Goal: Navigation & Orientation: Understand site structure

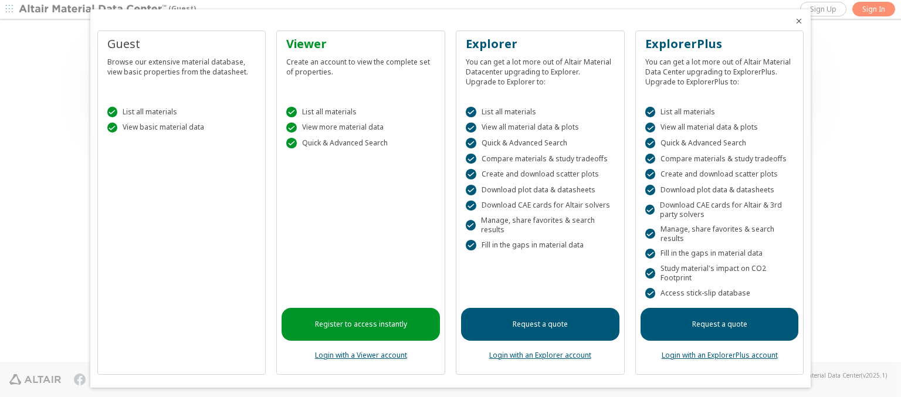
click at [795, 21] on icon "Close" at bounding box center [799, 20] width 9 height 9
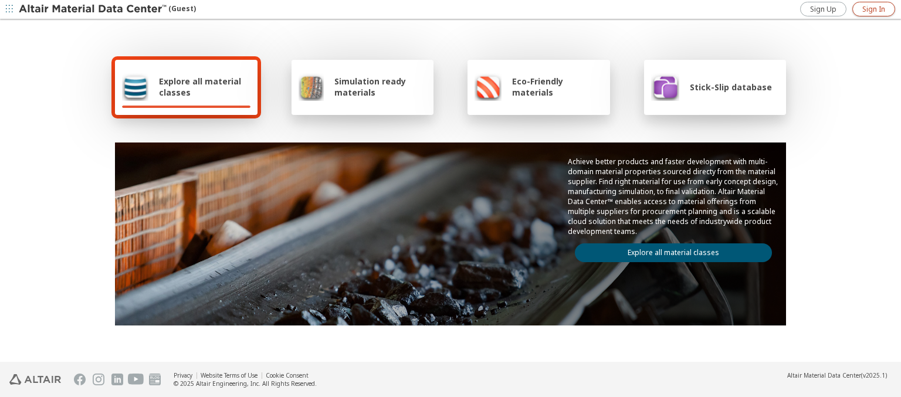
click at [874, 9] on span "Sign In" at bounding box center [874, 9] width 23 height 9
click at [93, 9] on img at bounding box center [94, 10] width 150 height 12
click at [200, 87] on span "Explore all material classes" at bounding box center [205, 87] width 92 height 22
click at [669, 250] on link "Explore all material classes" at bounding box center [673, 253] width 197 height 19
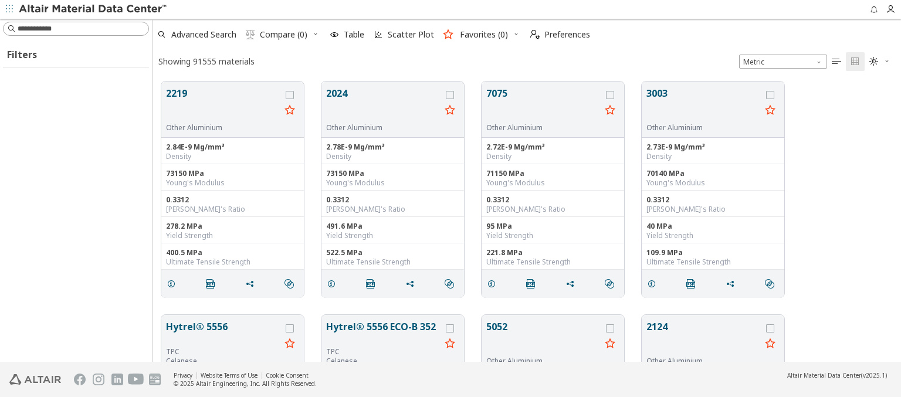
scroll to position [280, 739]
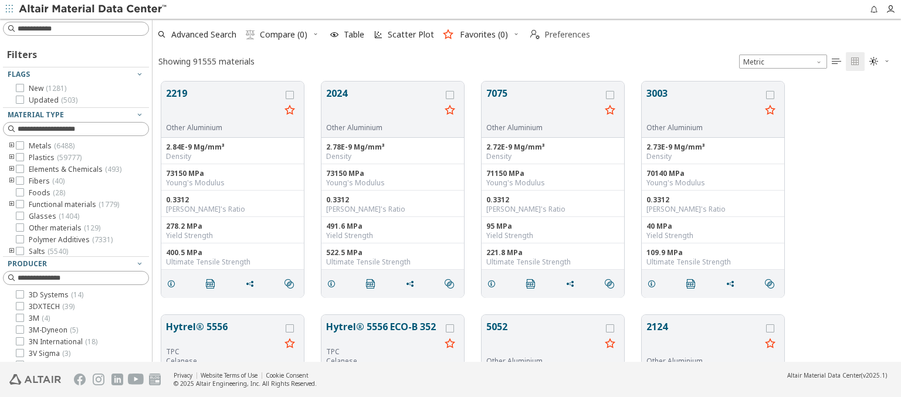
click at [557, 35] on span "Preferences" at bounding box center [568, 35] width 46 height 8
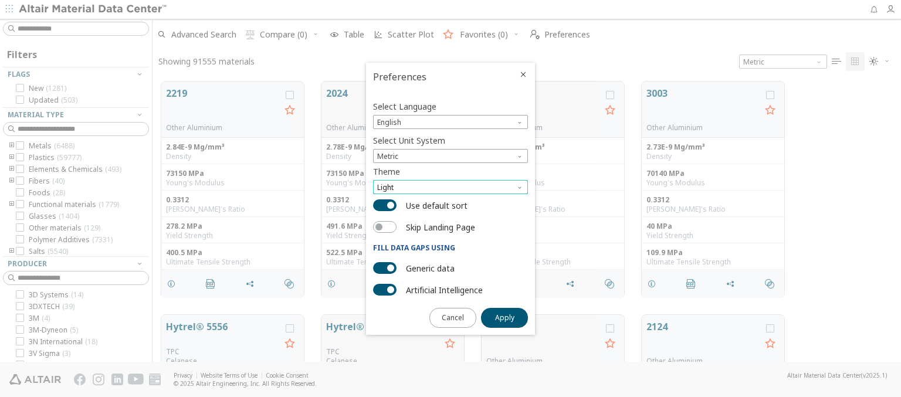
click at [451, 187] on span "Light" at bounding box center [450, 187] width 155 height 14
click at [386, 230] on span "Dark" at bounding box center [386, 229] width 16 height 9
click at [505, 317] on span "Apply" at bounding box center [504, 317] width 19 height 9
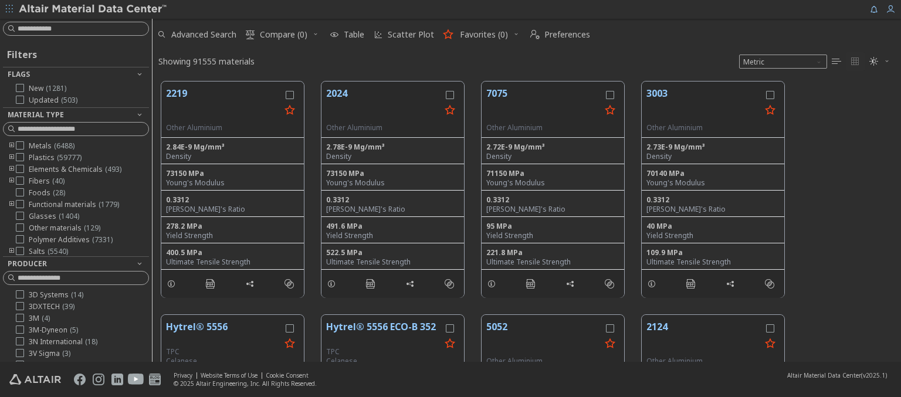
click at [93, 9] on img at bounding box center [94, 10] width 150 height 12
